Goal: Task Accomplishment & Management: Use online tool/utility

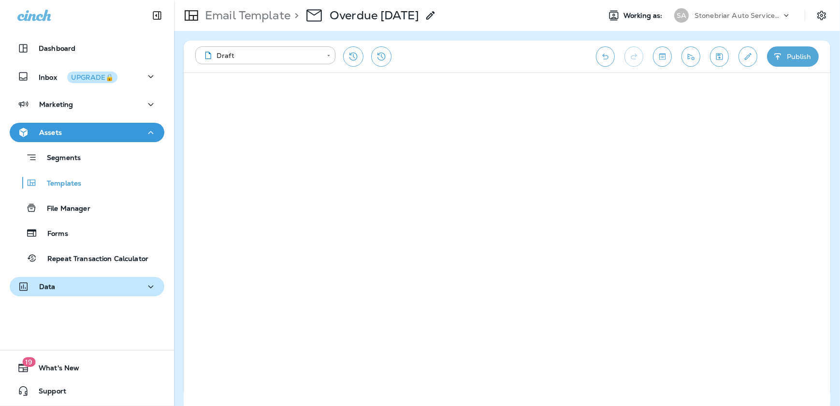
click at [62, 285] on div "Data" at bounding box center [86, 287] width 139 height 12
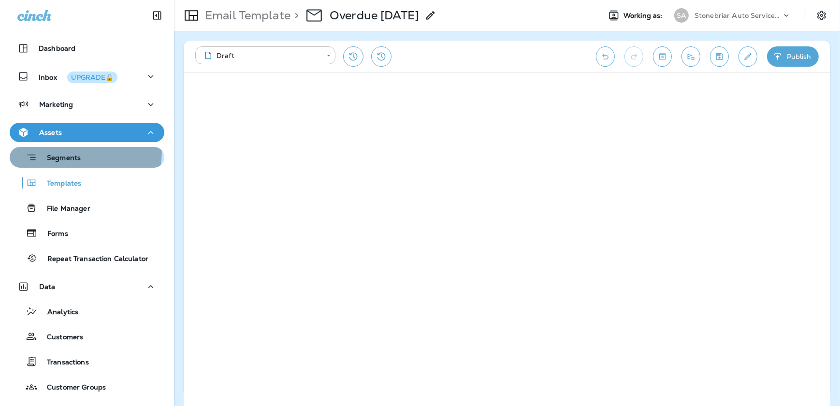
click at [70, 151] on div "Segments" at bounding box center [47, 157] width 67 height 15
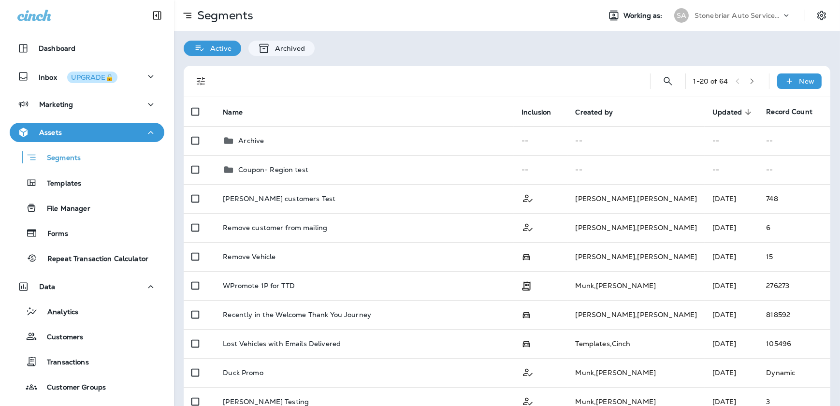
click at [198, 82] on icon "Filters" at bounding box center [201, 81] width 12 height 12
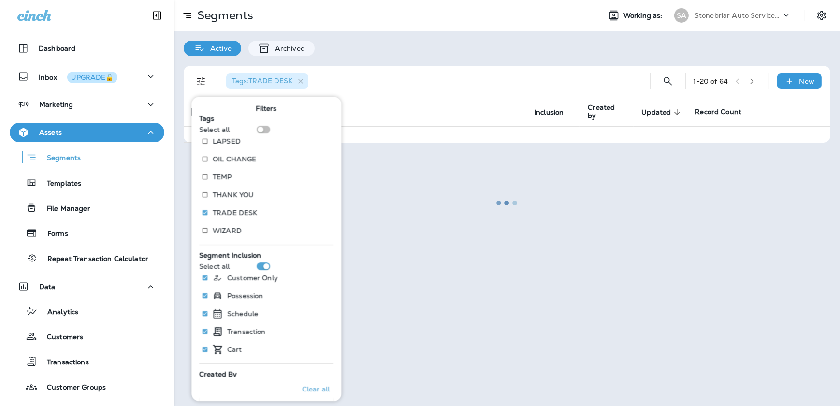
click at [418, 93] on div "Tags : TRADE DESK" at bounding box center [426, 81] width 416 height 31
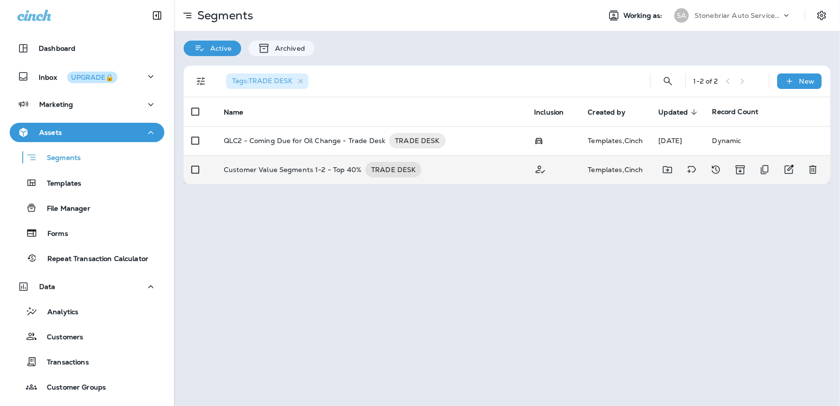
click at [346, 164] on p "Customer Value Segments 1-2 - Top 40%" at bounding box center [293, 169] width 138 height 15
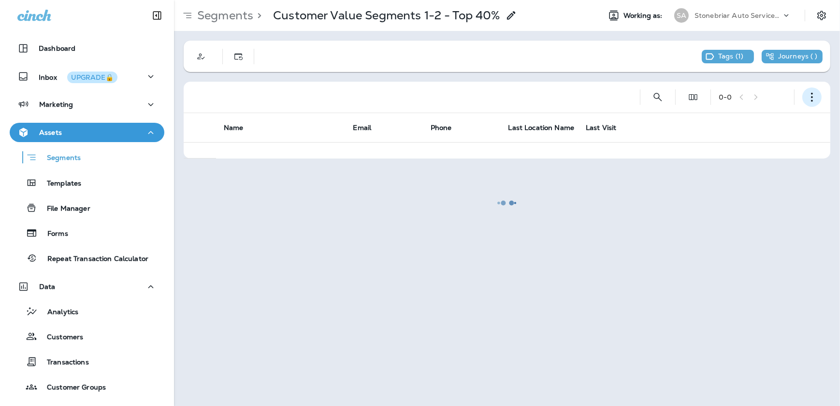
click at [813, 96] on icon "button" at bounding box center [812, 97] width 10 height 10
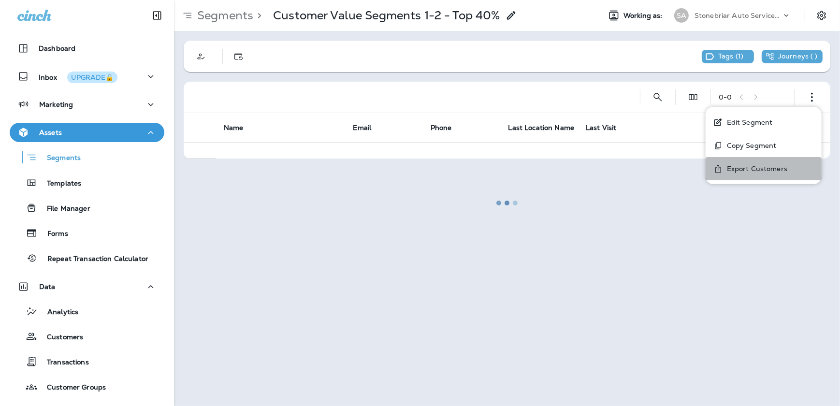
click at [749, 163] on button "Export Customers" at bounding box center [764, 168] width 116 height 23
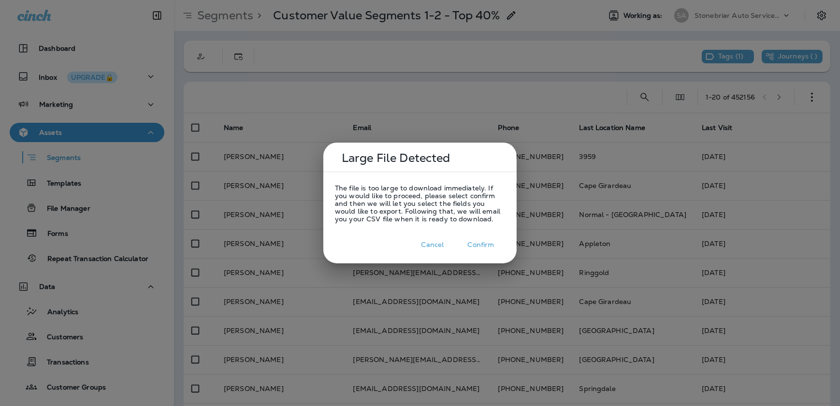
click at [496, 245] on button "Confirm" at bounding box center [481, 244] width 48 height 15
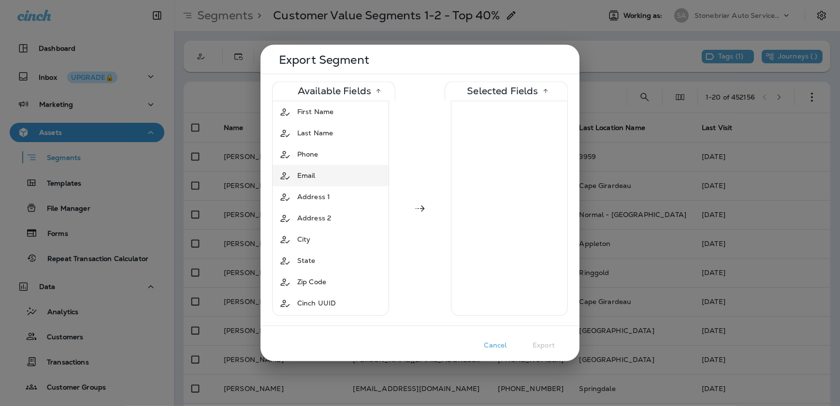
click at [346, 171] on div "Email" at bounding box center [331, 175] width 112 height 17
click at [538, 342] on button "Export" at bounding box center [544, 345] width 48 height 15
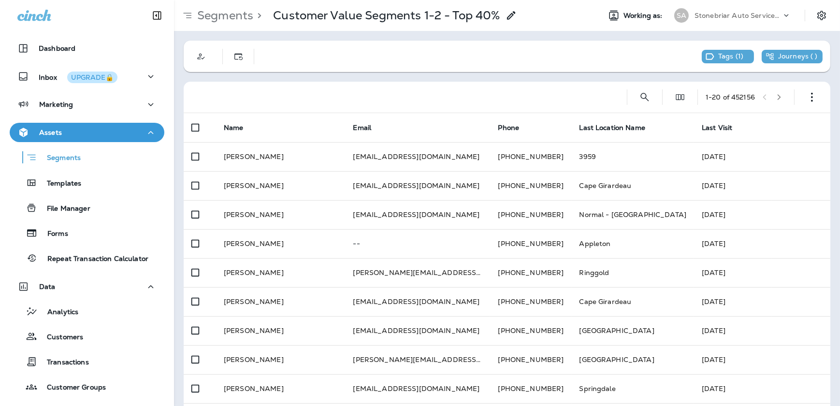
click at [215, 19] on p "Segments" at bounding box center [223, 15] width 60 height 15
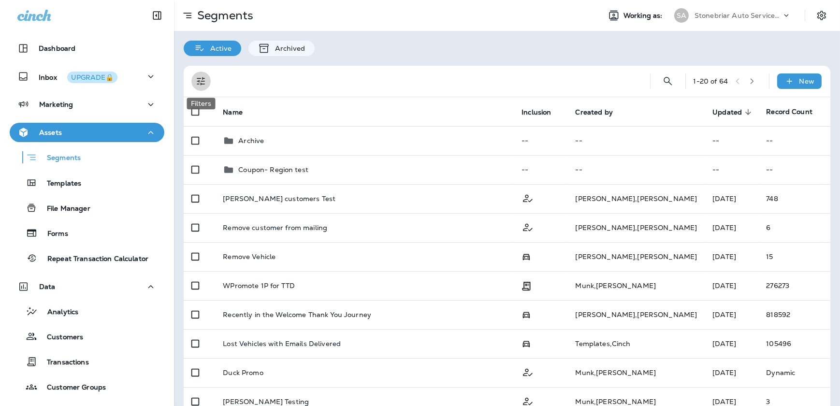
click at [197, 80] on icon "Filters" at bounding box center [201, 81] width 12 height 12
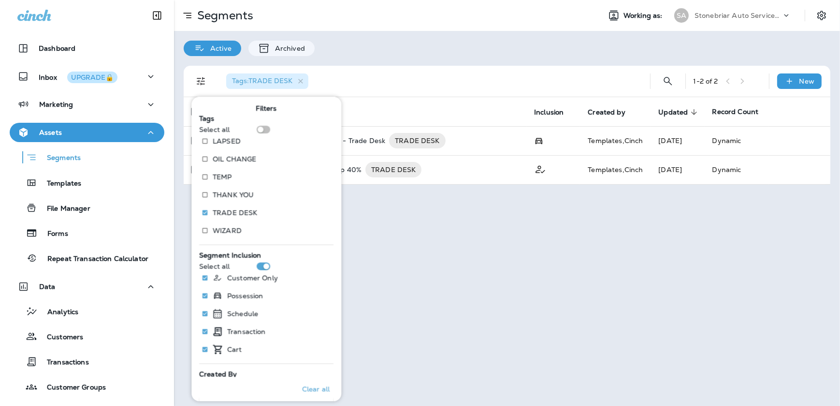
click at [416, 86] on div "Tags : TRADE DESK" at bounding box center [426, 81] width 416 height 31
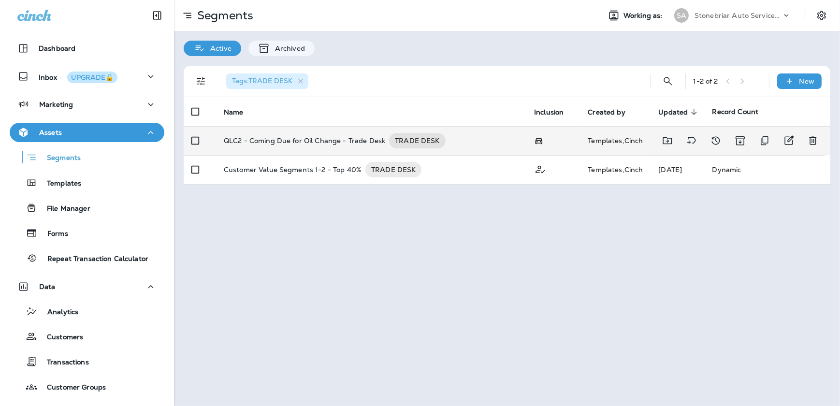
click at [572, 141] on td at bounding box center [553, 140] width 54 height 29
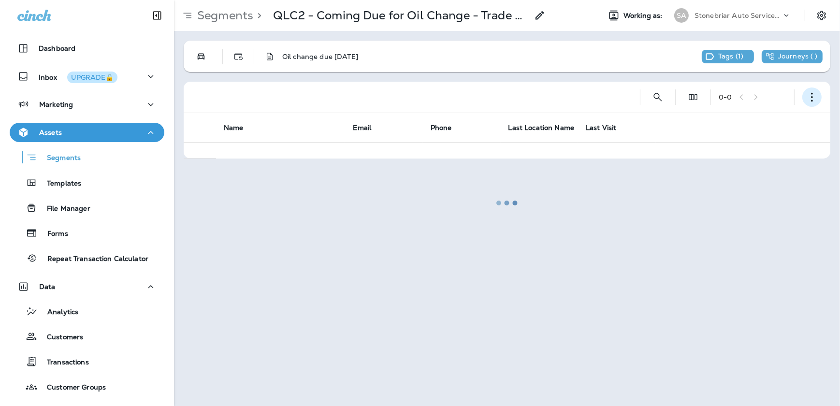
click at [812, 98] on use "button" at bounding box center [812, 97] width 2 height 9
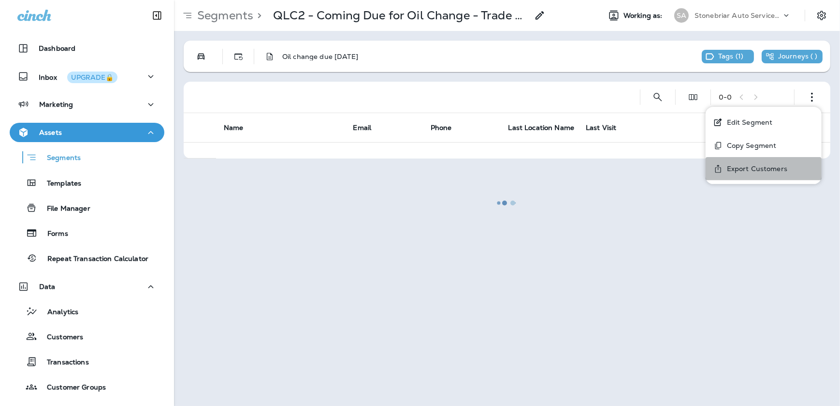
click at [755, 171] on p "Export Customers" at bounding box center [755, 169] width 64 height 8
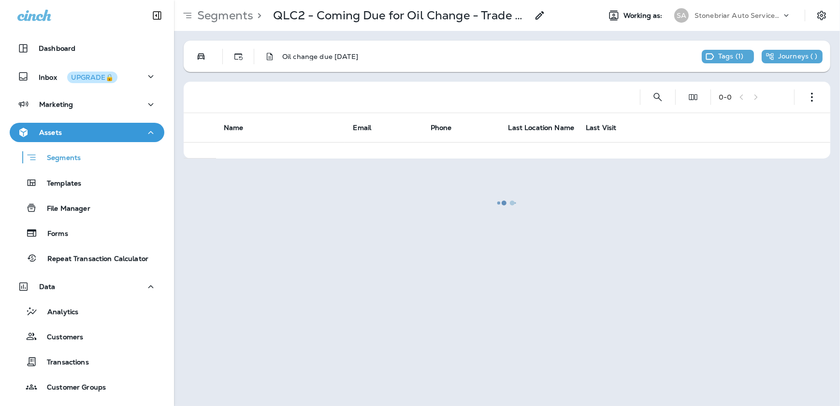
click at [445, 161] on div at bounding box center [507, 203] width 664 height 404
click at [225, 16] on div at bounding box center [507, 203] width 664 height 404
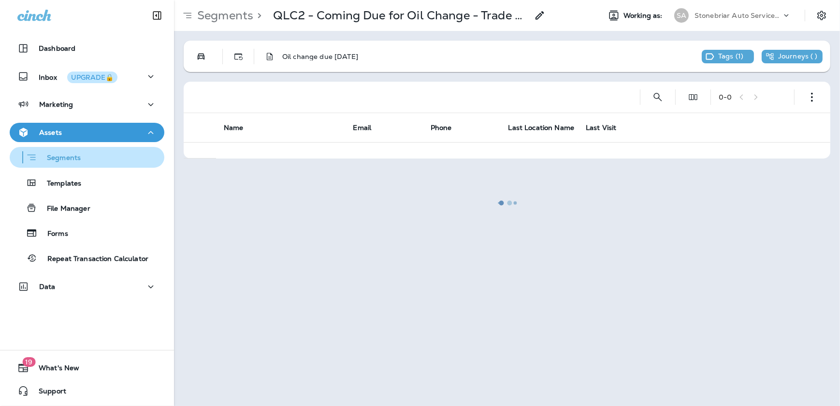
click at [64, 155] on p "Segments" at bounding box center [59, 159] width 44 height 10
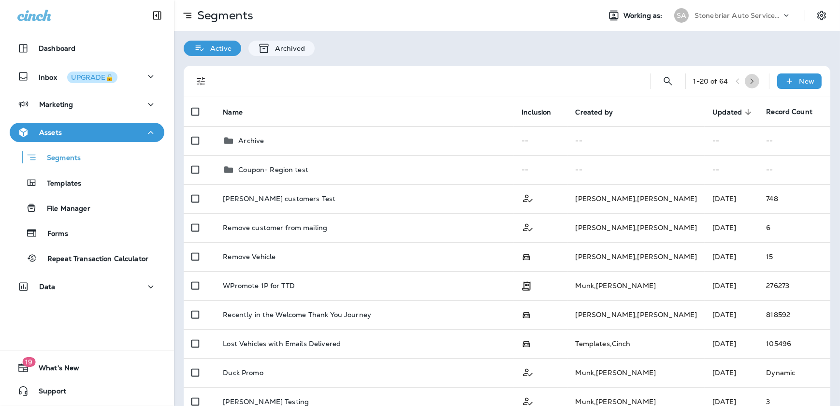
click at [749, 81] on icon "button" at bounding box center [752, 81] width 7 height 7
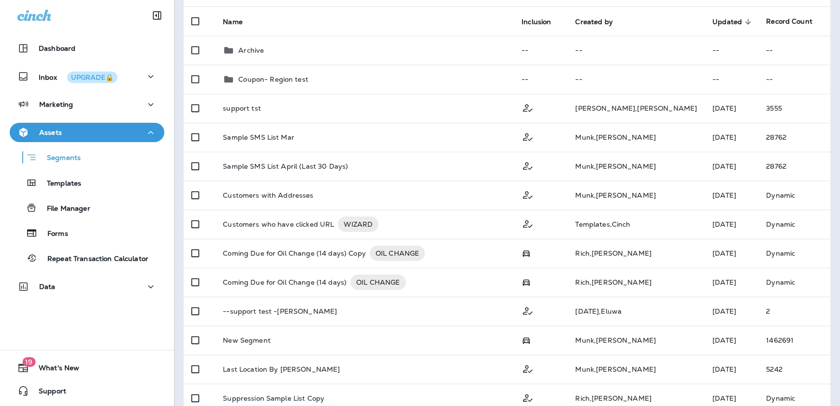
scroll to position [219, 0]
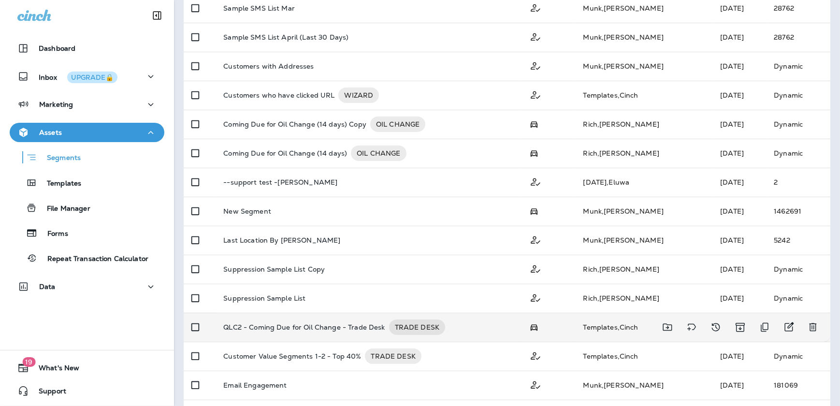
click at [279, 325] on p "QLC2 - Coming Due for Oil Change - Trade Desk" at bounding box center [303, 327] width 161 height 15
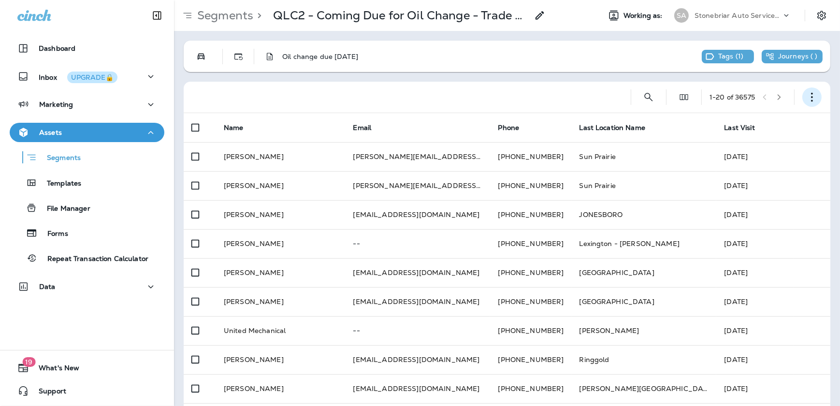
click at [805, 104] on button "button" at bounding box center [811, 96] width 19 height 19
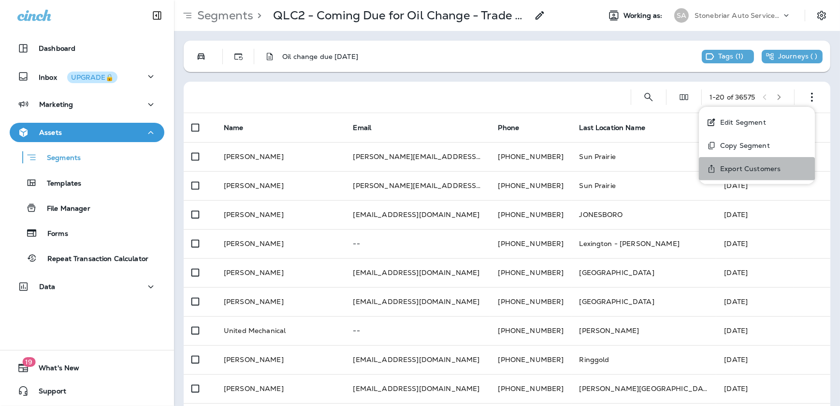
click at [763, 165] on p "Export Customers" at bounding box center [748, 169] width 64 height 8
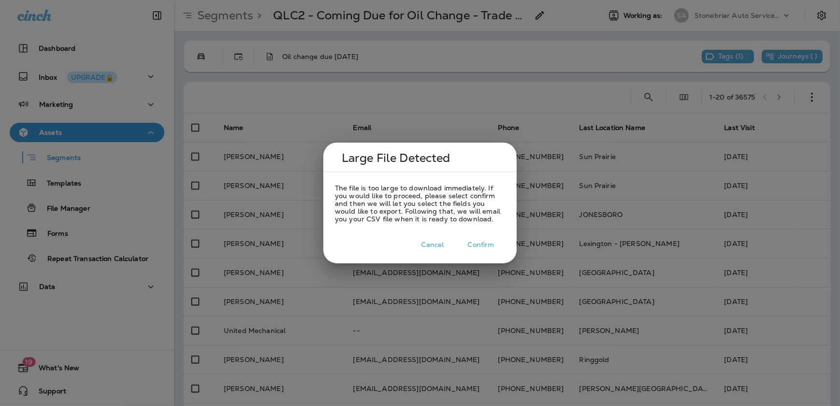
click at [473, 241] on button "Confirm" at bounding box center [481, 244] width 48 height 15
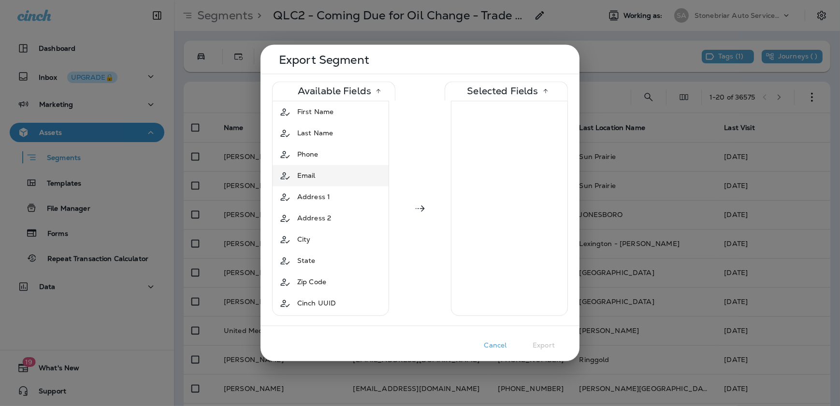
click at [327, 177] on div "Email" at bounding box center [331, 175] width 112 height 17
click at [548, 342] on button "Export" at bounding box center [544, 345] width 48 height 15
